Goal: Entertainment & Leisure: Browse casually

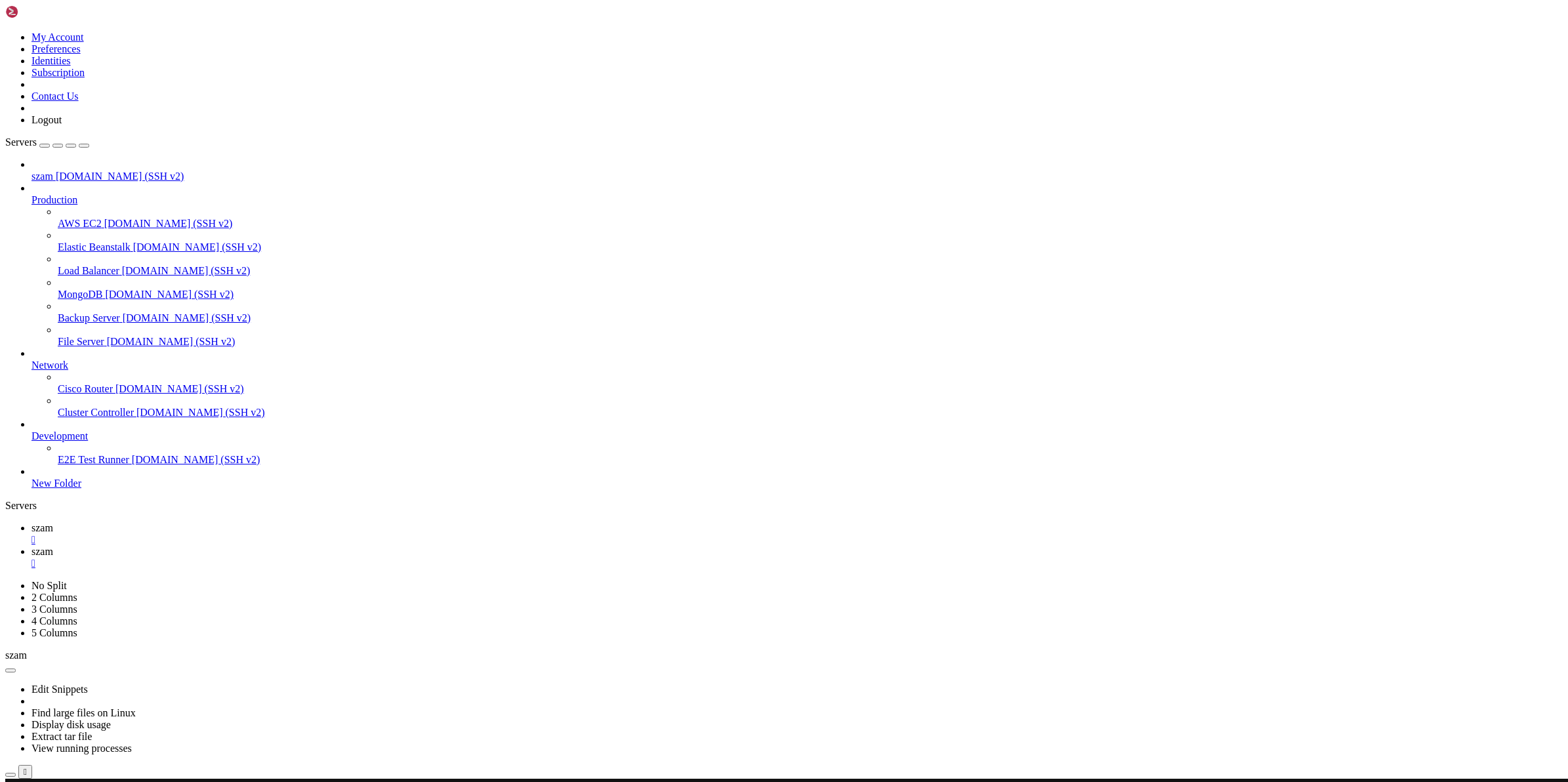
scroll to position [12, 1]
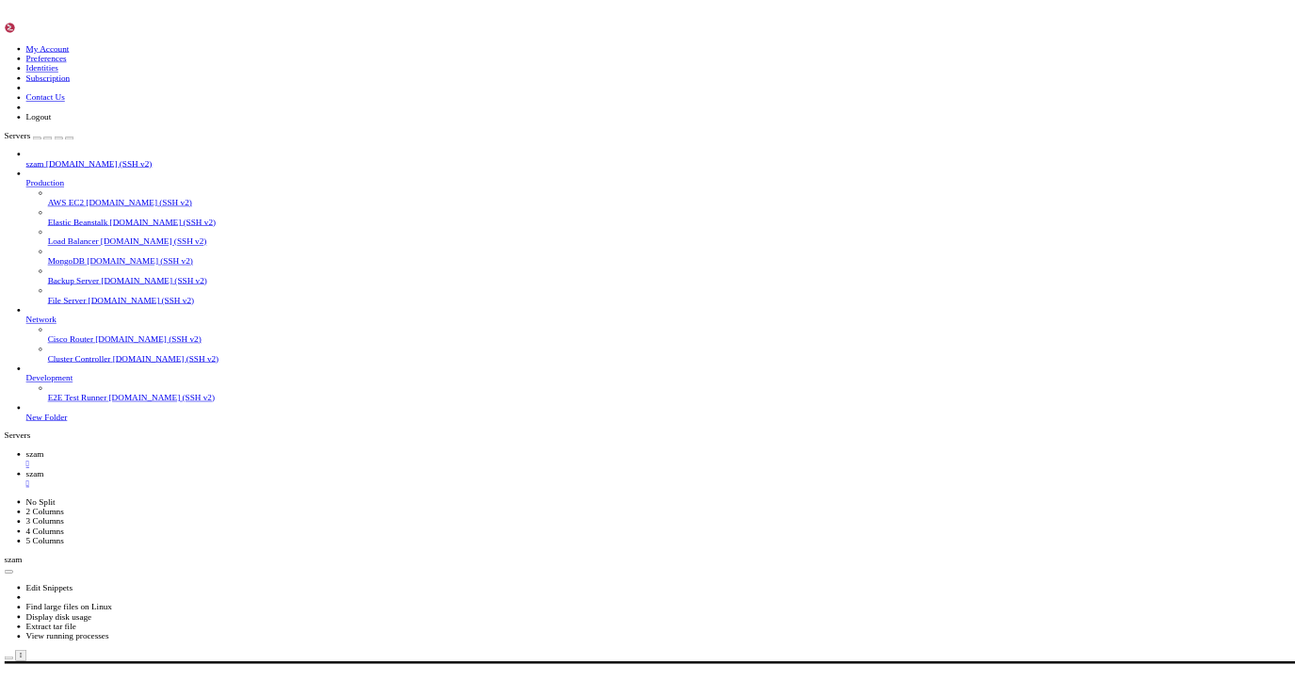
scroll to position [1297, 0]
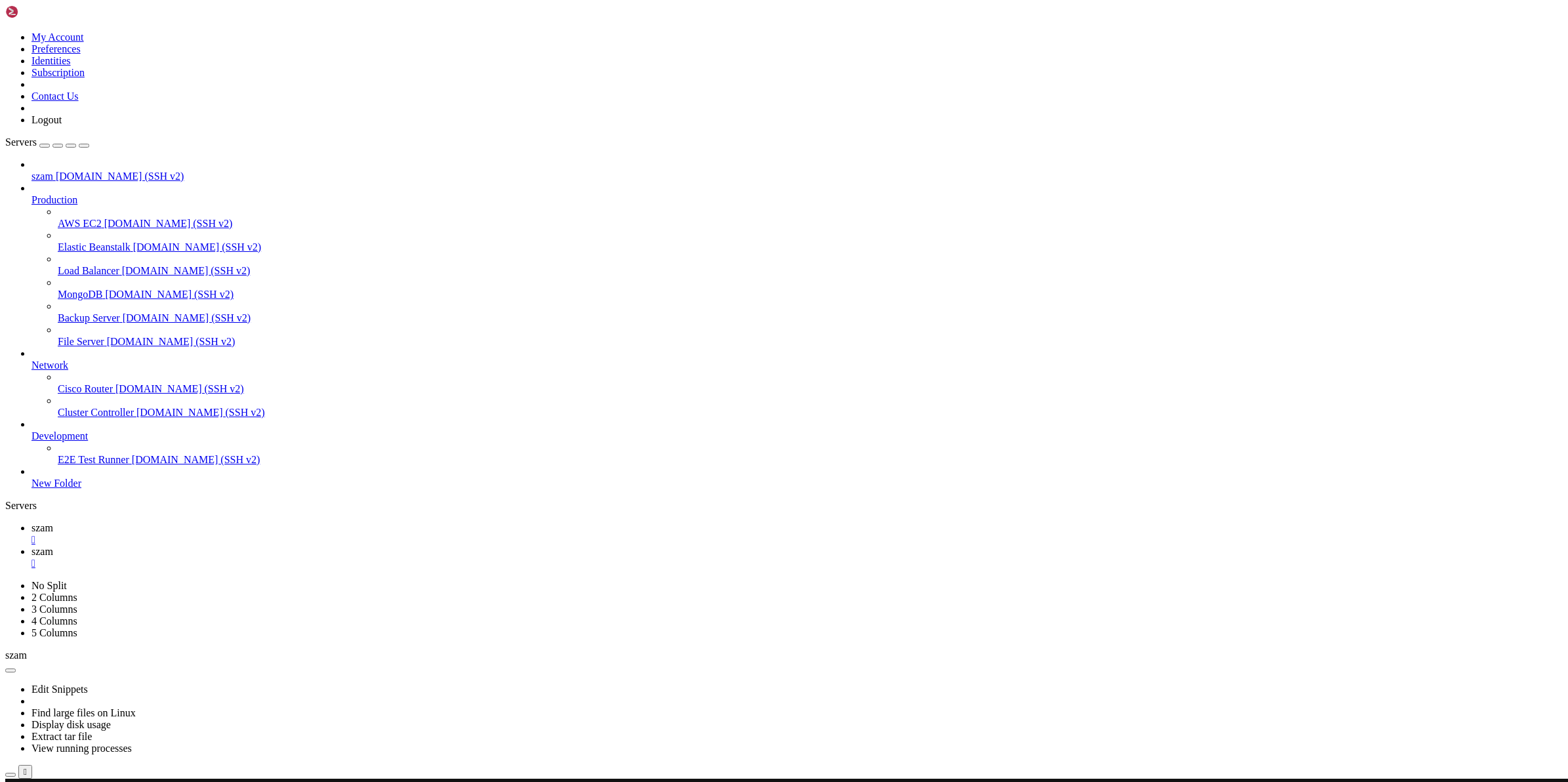
click at [53, 522] on span "szam" at bounding box center [42, 528] width 22 height 11
drag, startPoint x: 403, startPoint y: 1140, endPoint x: 411, endPoint y: 1139, distance: 8.1
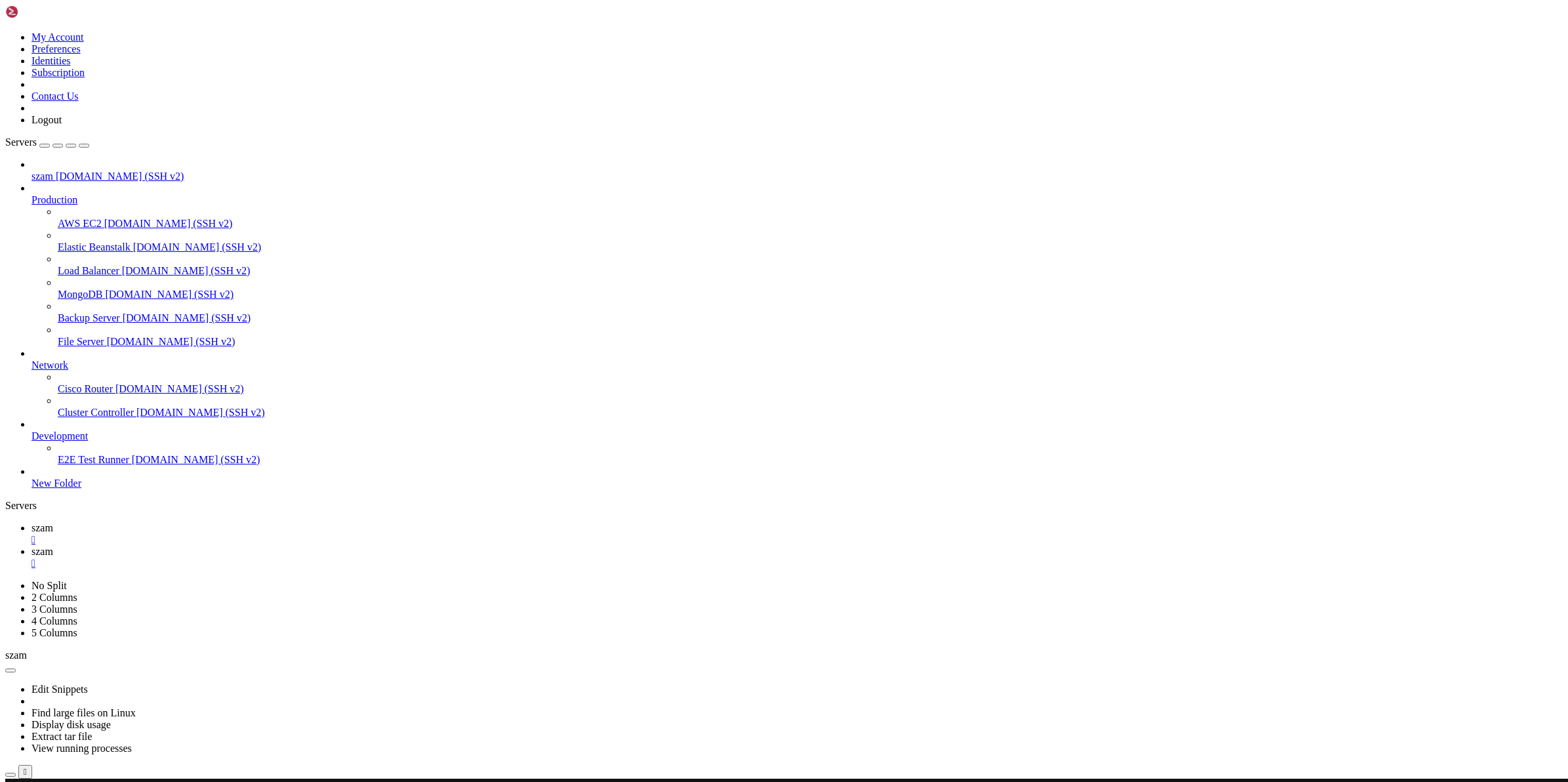
copy x-row "|"
click at [53, 546] on span "szam" at bounding box center [42, 552] width 22 height 11
click at [53, 522] on span "szam" at bounding box center [42, 528] width 22 height 11
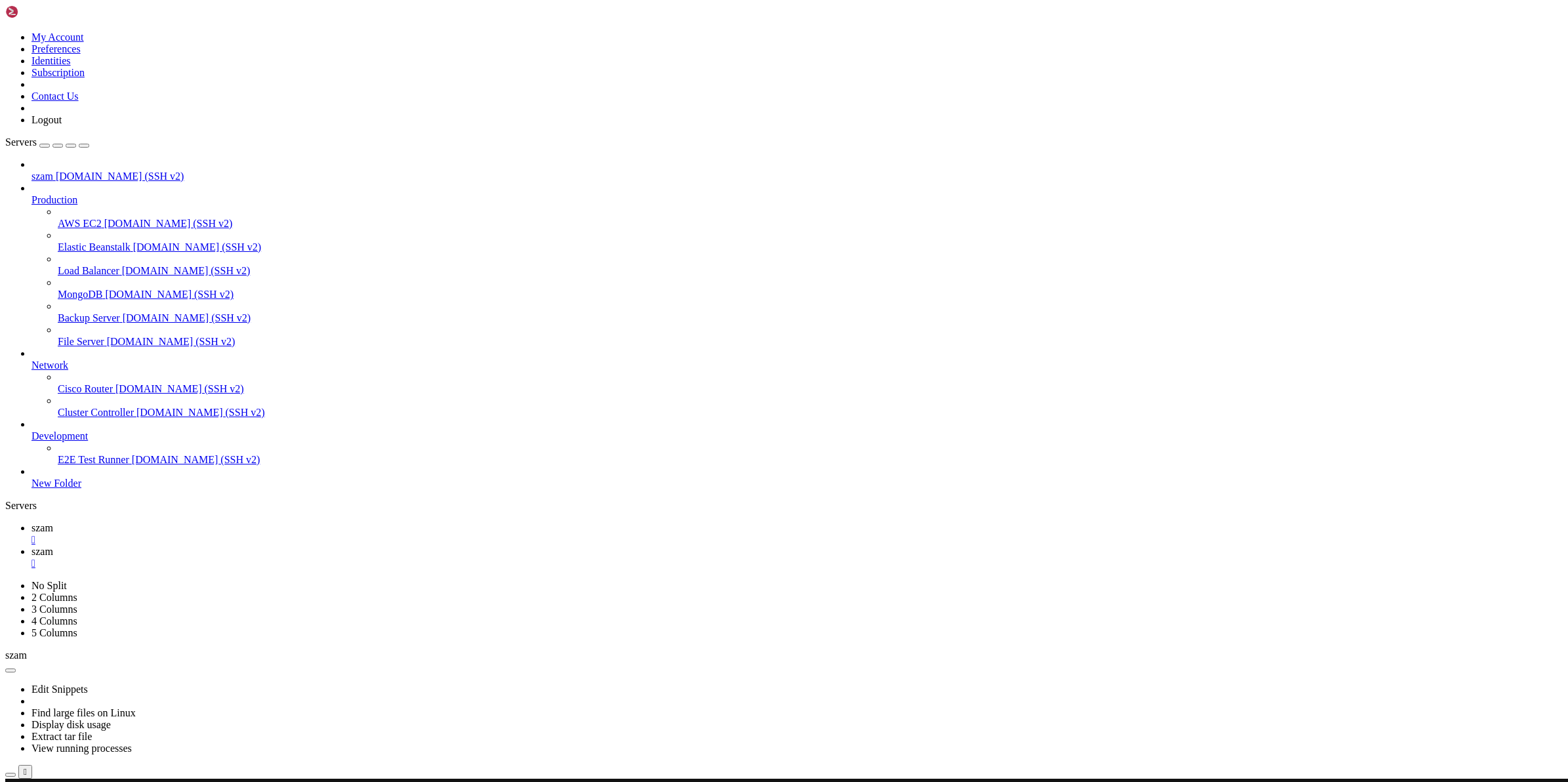
click at [53, 546] on span "szam" at bounding box center [42, 552] width 22 height 11
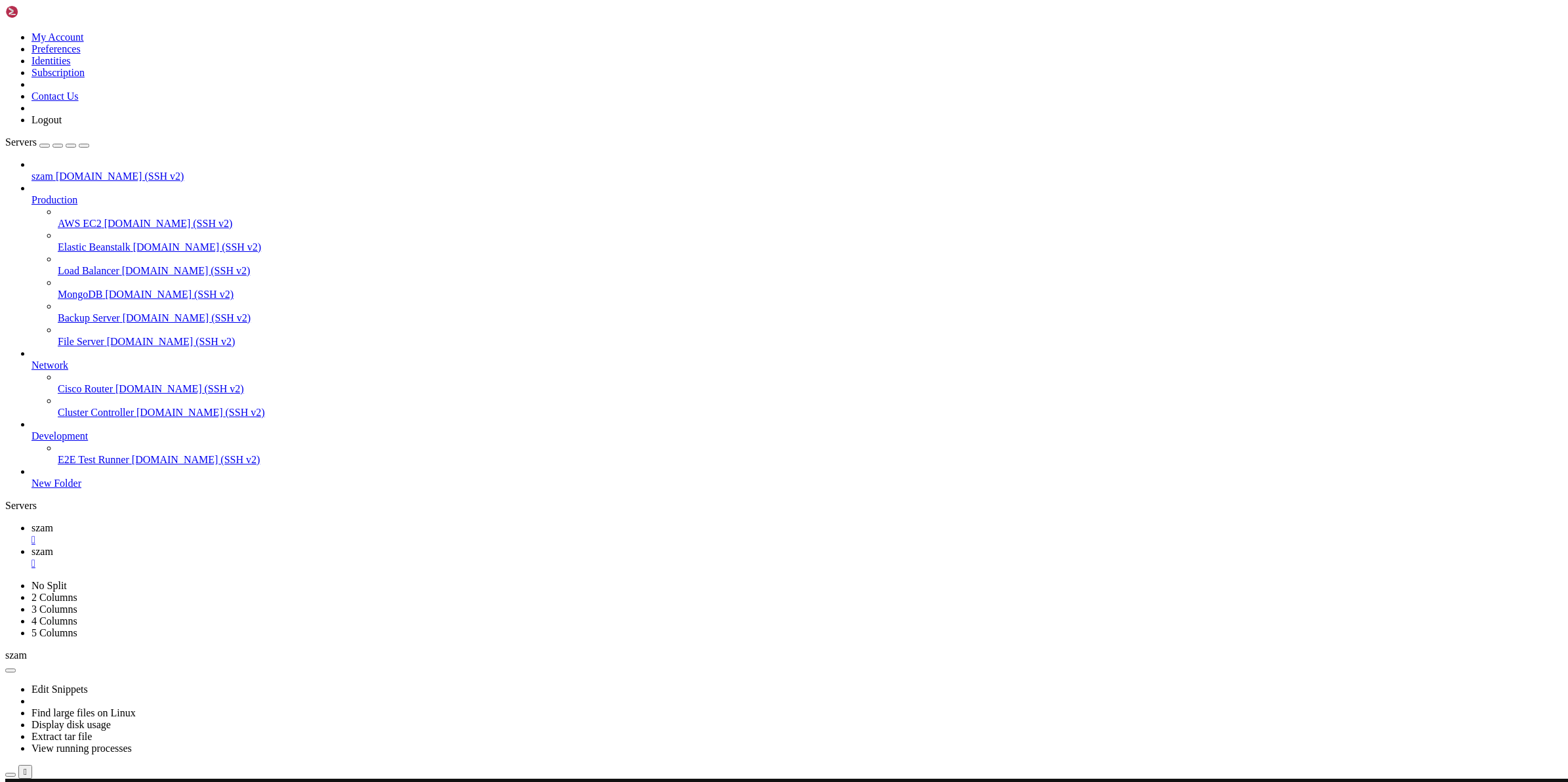
click at [53, 546] on span "szam" at bounding box center [42, 552] width 22 height 11
click at [53, 522] on span "szam" at bounding box center [42, 528] width 22 height 11
click at [31, 546] on icon at bounding box center [31, 552] width 0 height 11
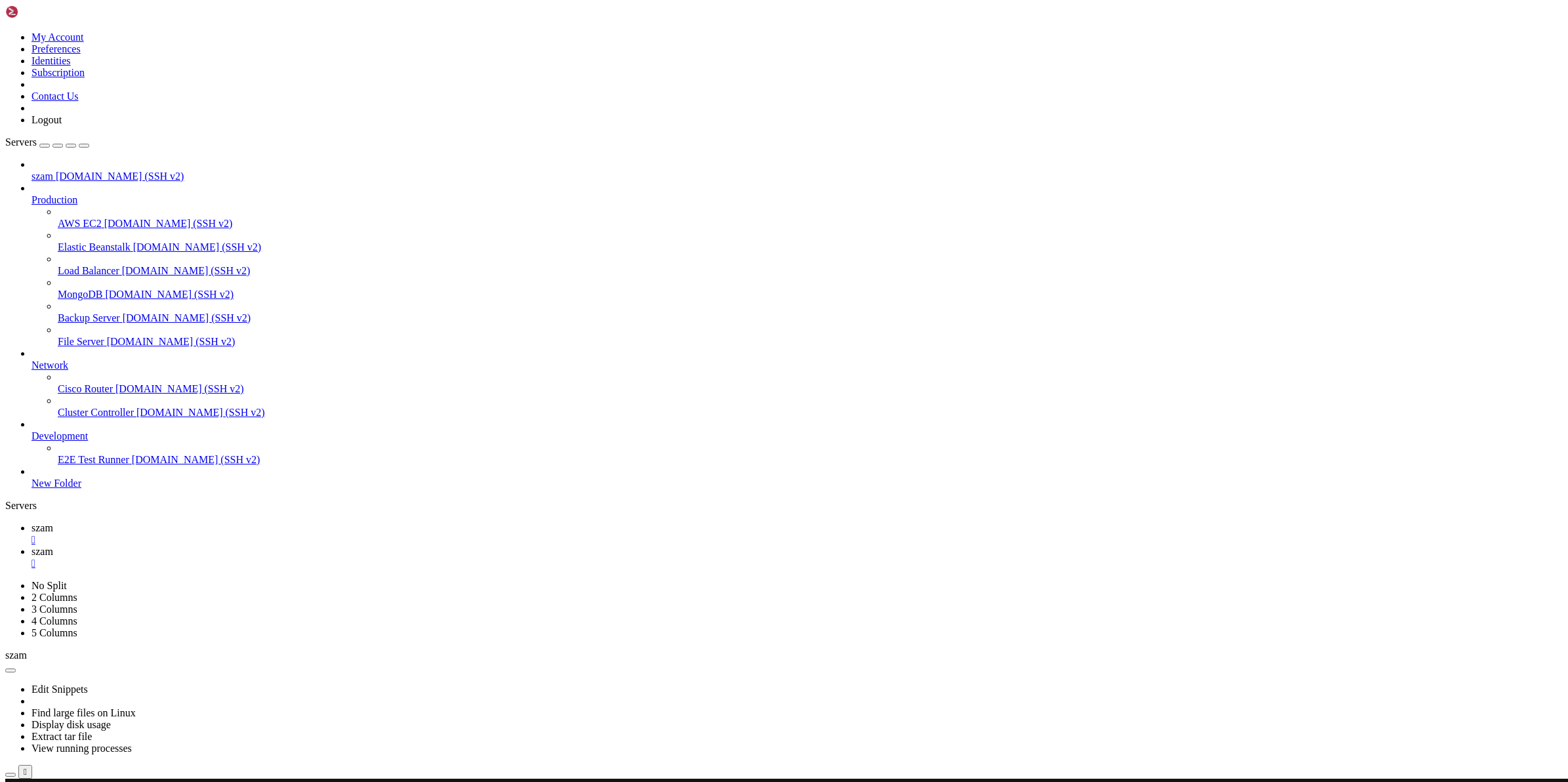
click at [53, 522] on span "szam" at bounding box center [42, 528] width 22 height 11
click at [53, 546] on span "szam" at bounding box center [42, 552] width 22 height 11
click at [53, 522] on span "szam" at bounding box center [42, 528] width 22 height 11
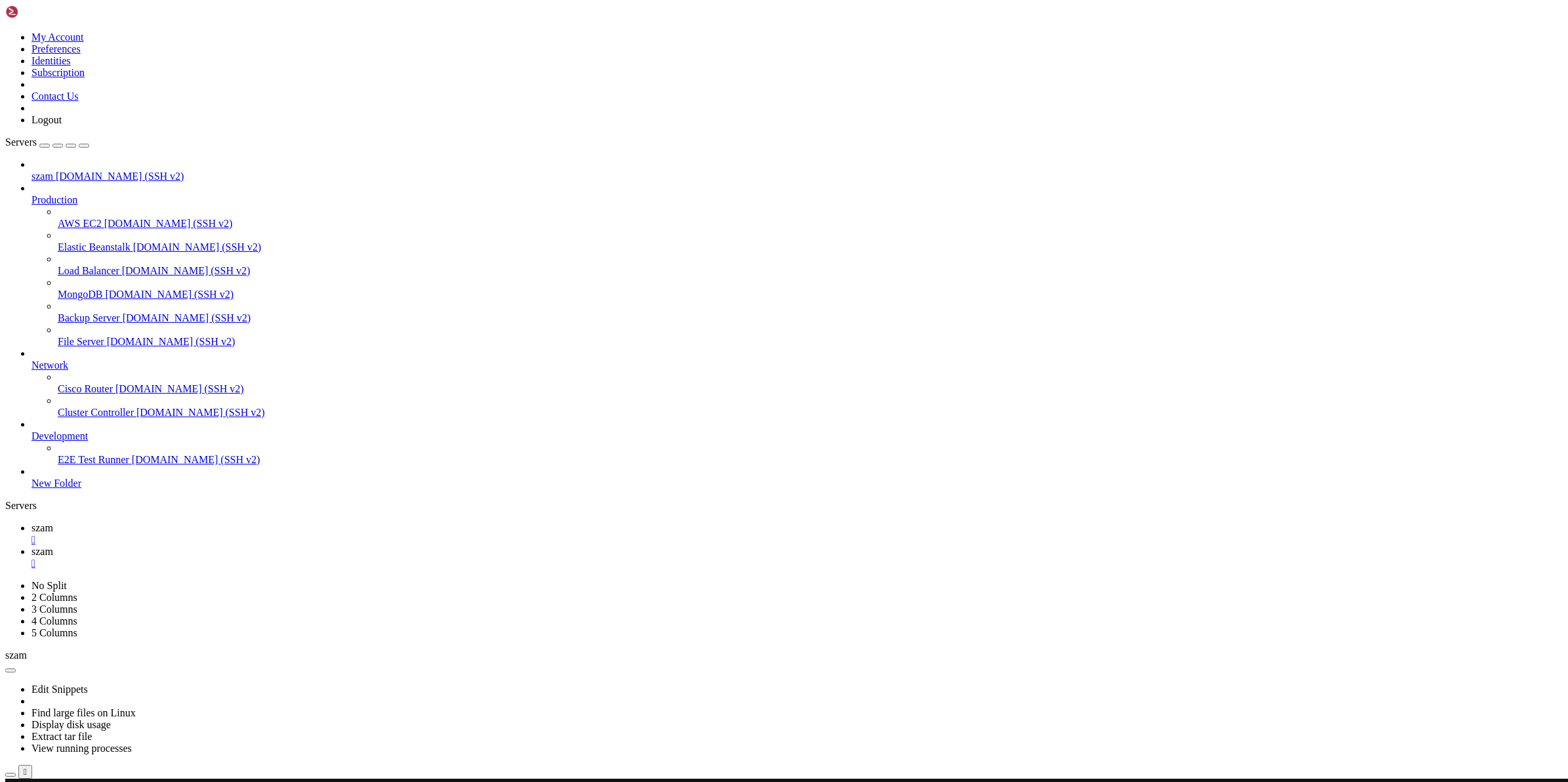
click at [260, 546] on link "szam " at bounding box center [797, 558] width 1531 height 24
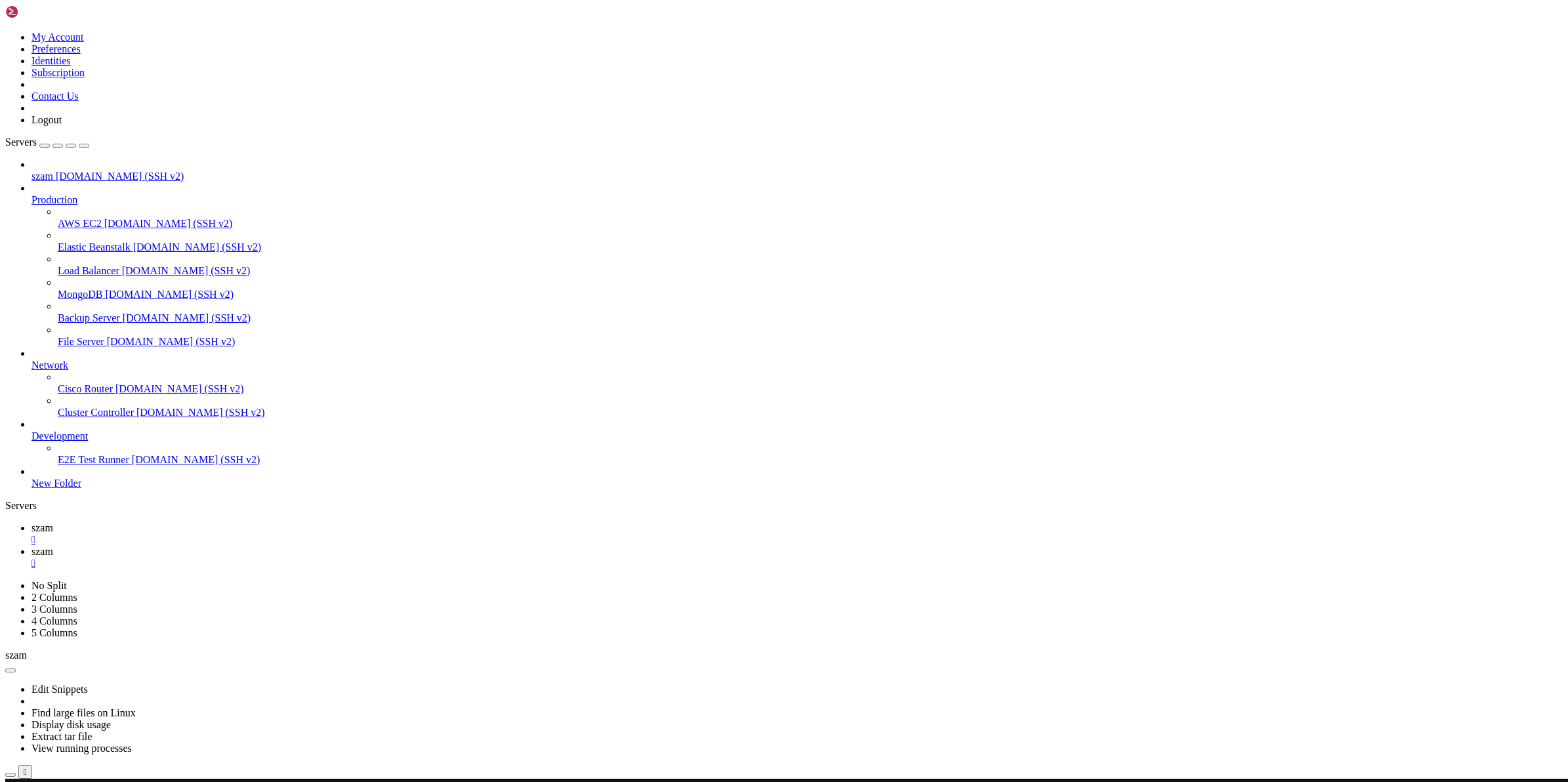
drag, startPoint x: 11, startPoint y: 1285, endPoint x: 351, endPoint y: 1379, distance: 352.8
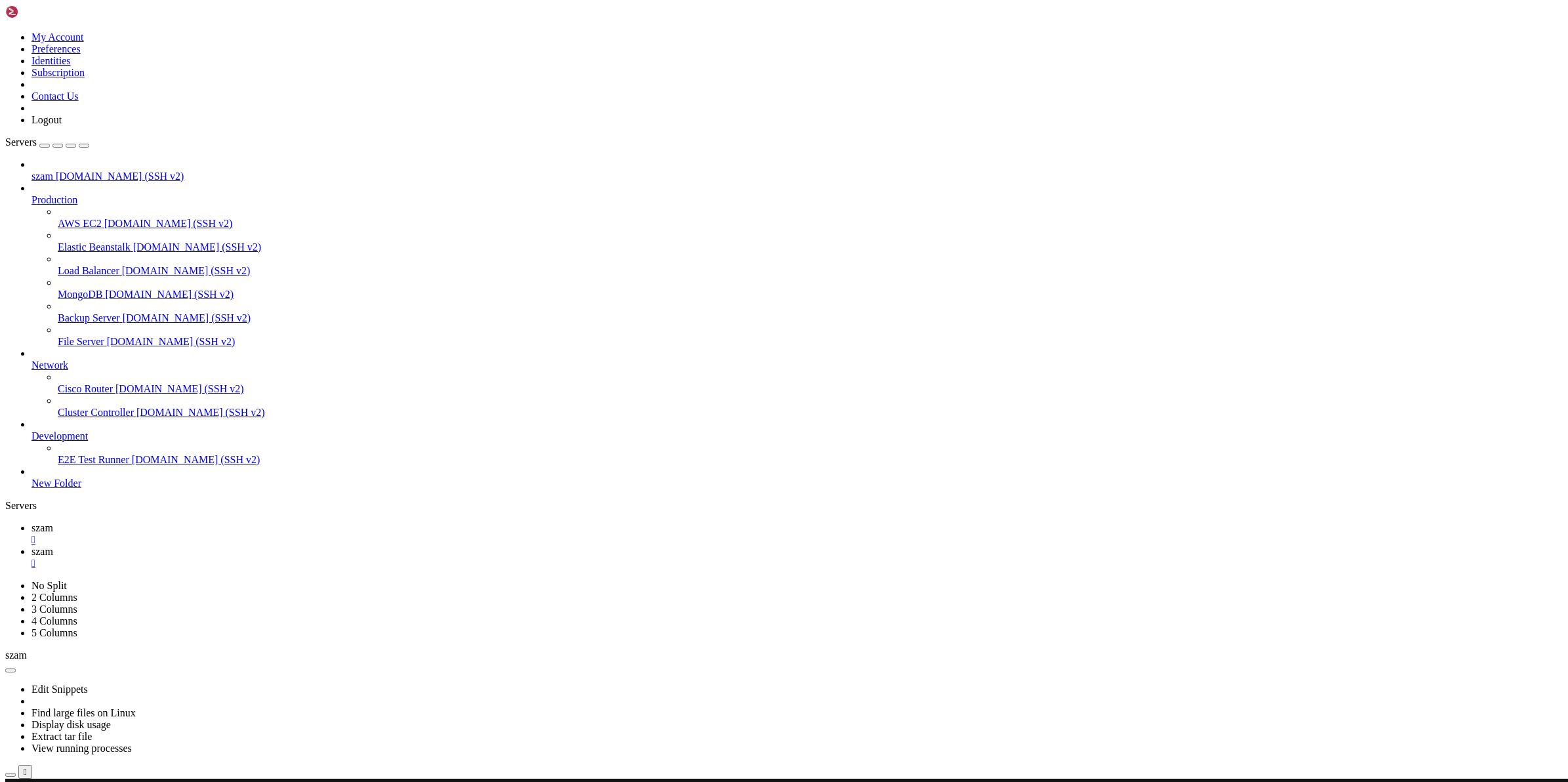
drag, startPoint x: 53, startPoint y: 1373, endPoint x: 11, endPoint y: 1285, distance: 97.5
drag, startPoint x: 8, startPoint y: 1287, endPoint x: 25, endPoint y: 1287, distance: 17.0
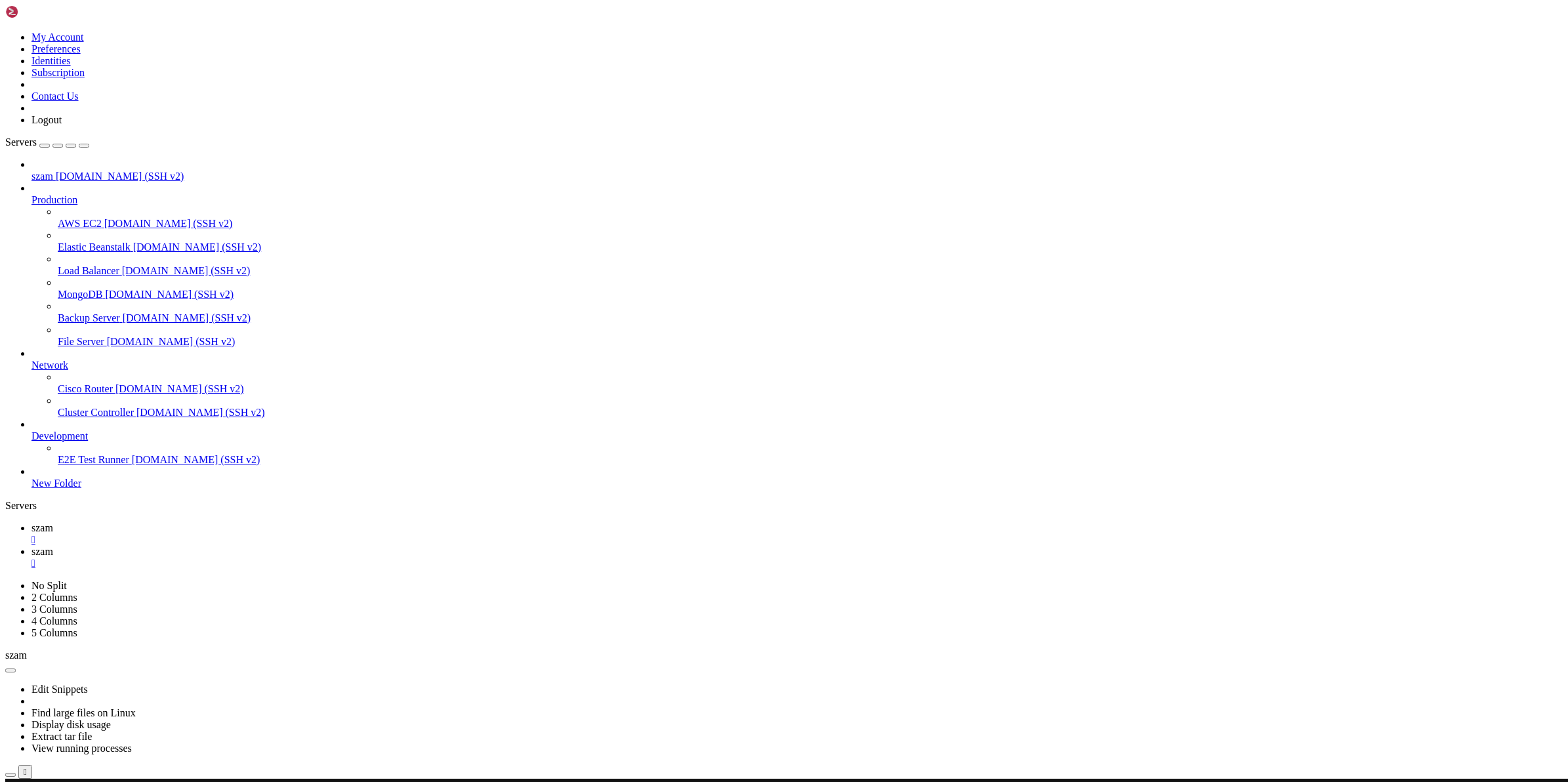
click at [190, 522] on link "szam " at bounding box center [797, 534] width 1531 height 24
click at [31, 546] on icon at bounding box center [31, 552] width 0 height 11
